Goal: Navigation & Orientation: Find specific page/section

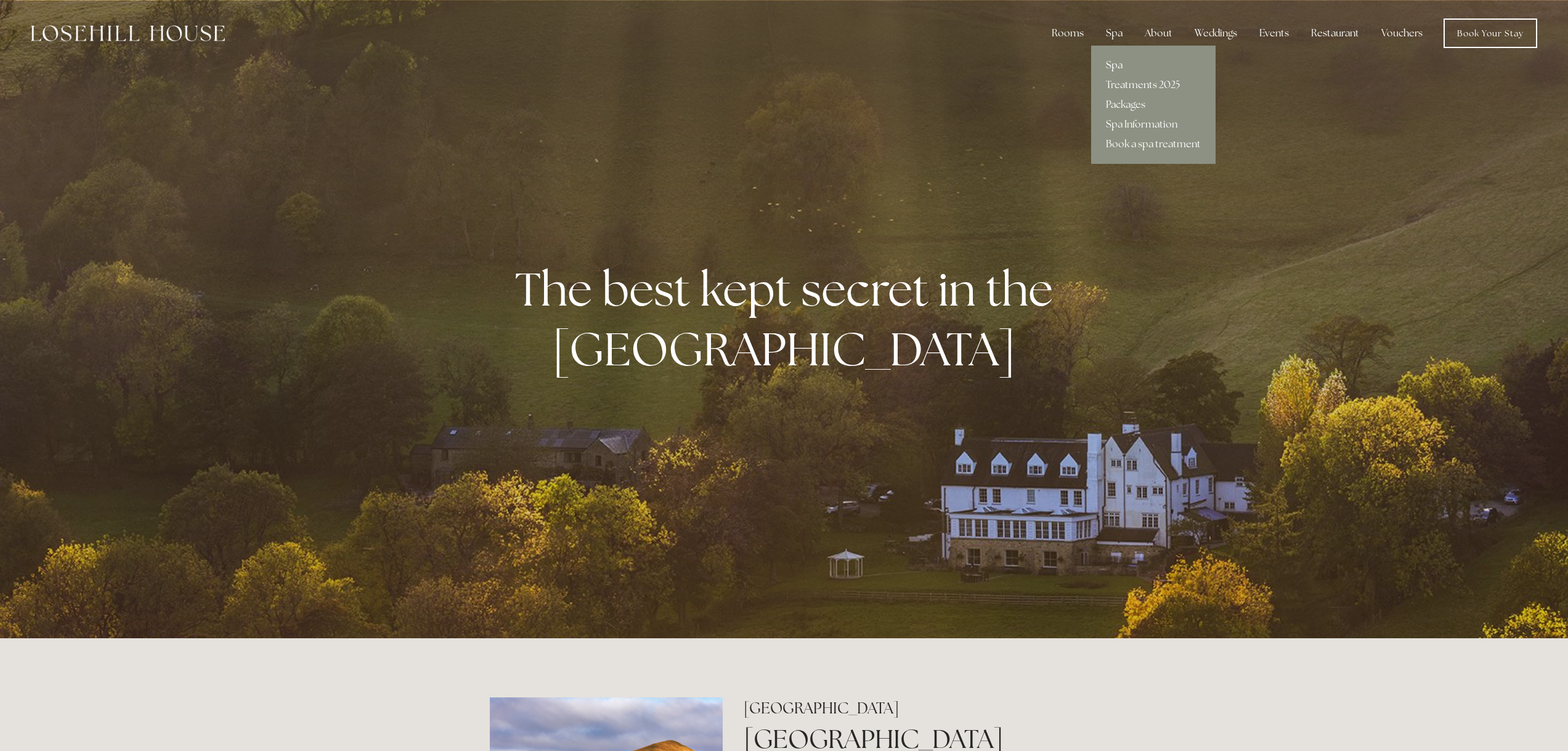
click at [1120, 63] on link "Spa" at bounding box center [1153, 65] width 124 height 20
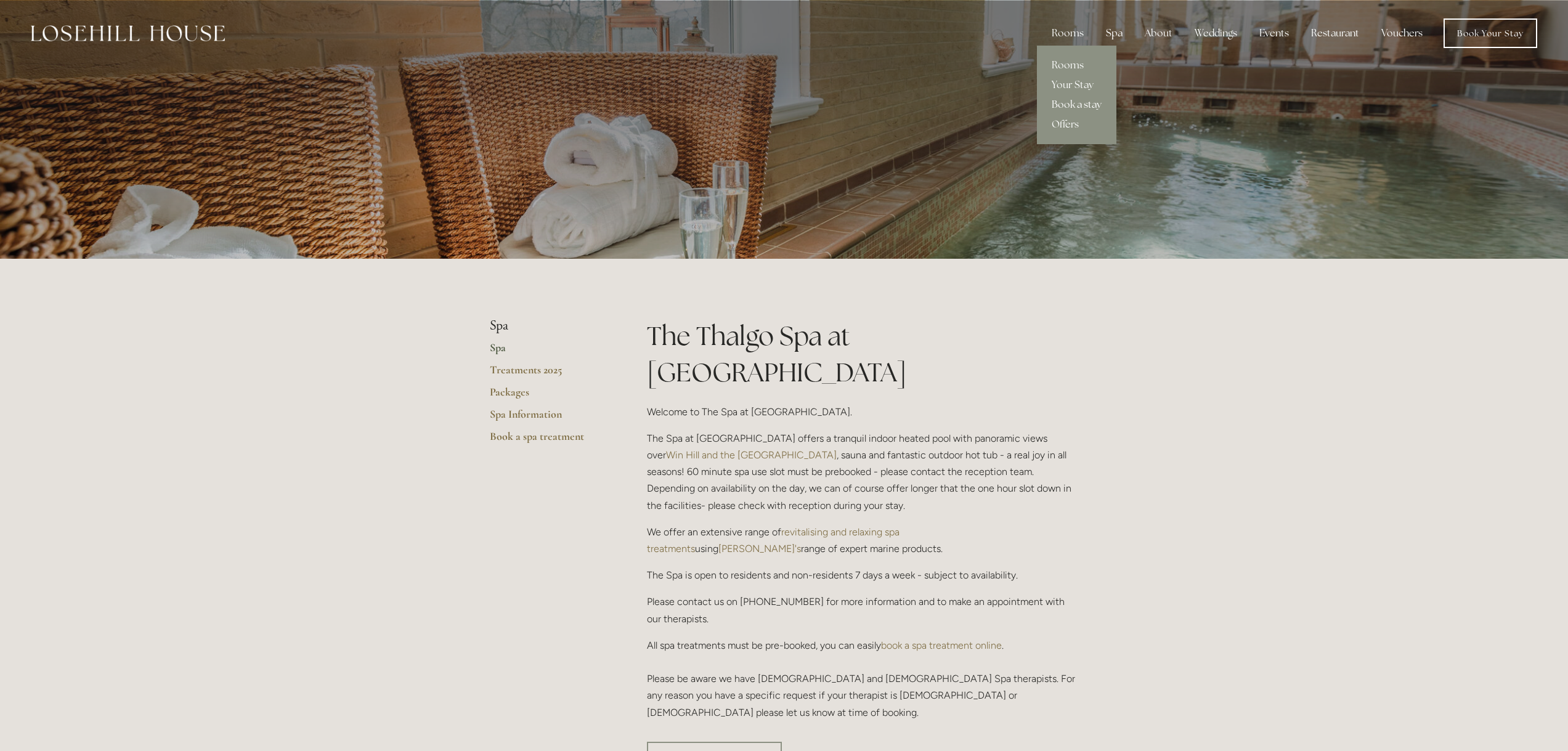
click at [1066, 103] on link "Book a stay" at bounding box center [1077, 104] width 80 height 20
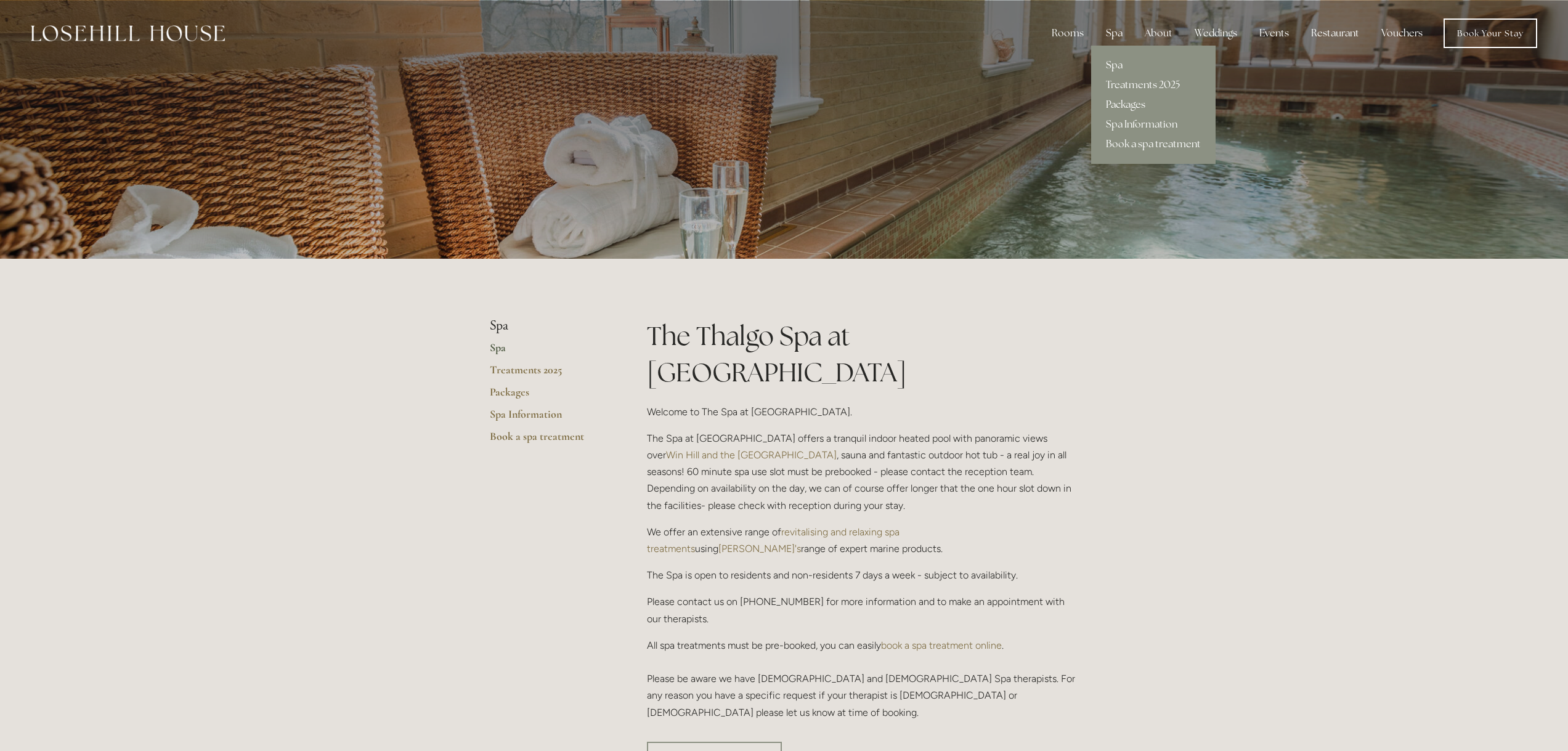
click at [1128, 101] on link "Packages" at bounding box center [1153, 104] width 124 height 20
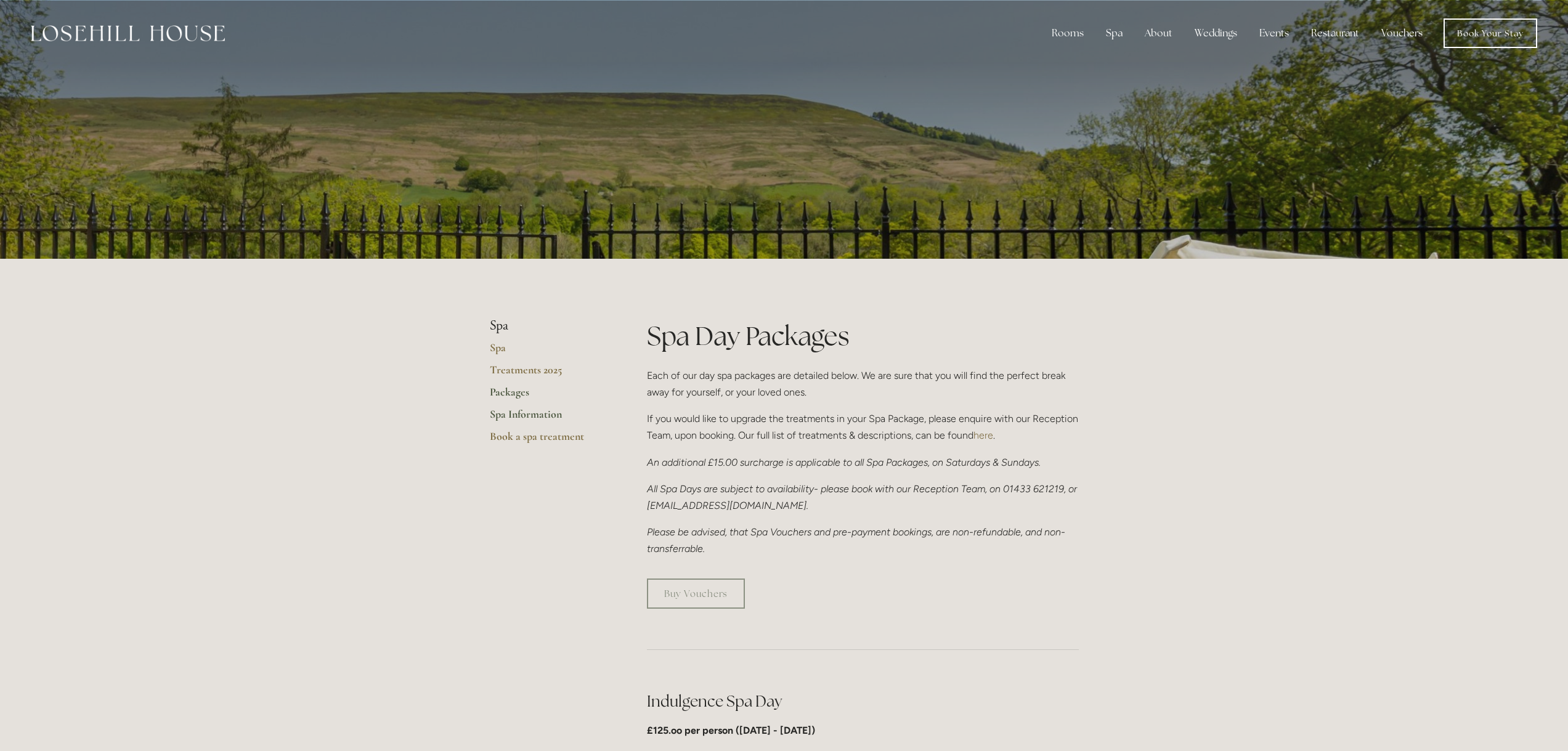
click at [518, 412] on link "Spa Information" at bounding box center [548, 418] width 118 height 22
